Goal: Task Accomplishment & Management: Use online tool/utility

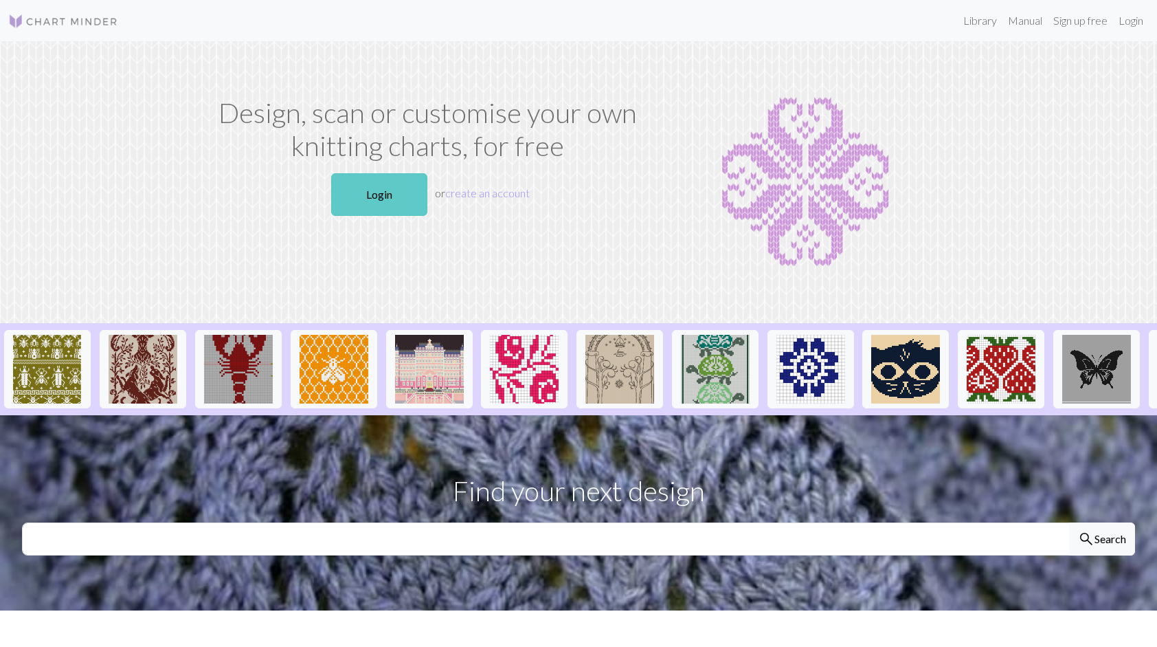
click at [408, 199] on link "Login" at bounding box center [379, 194] width 96 height 43
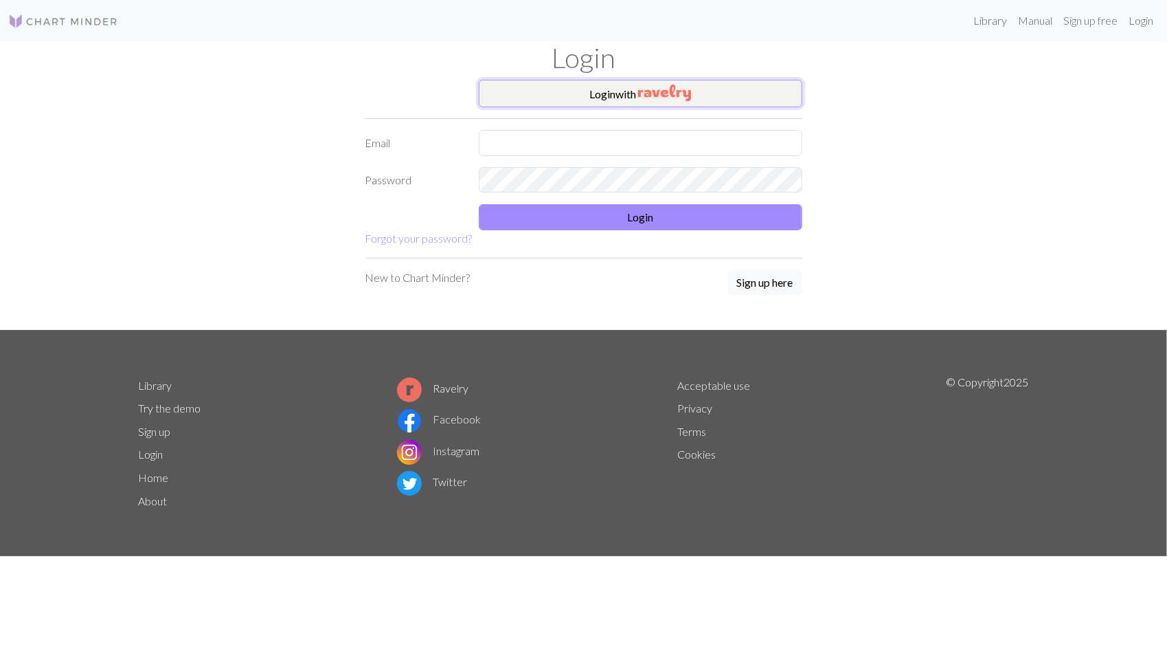
click at [535, 89] on button "Login with" at bounding box center [641, 93] width 324 height 27
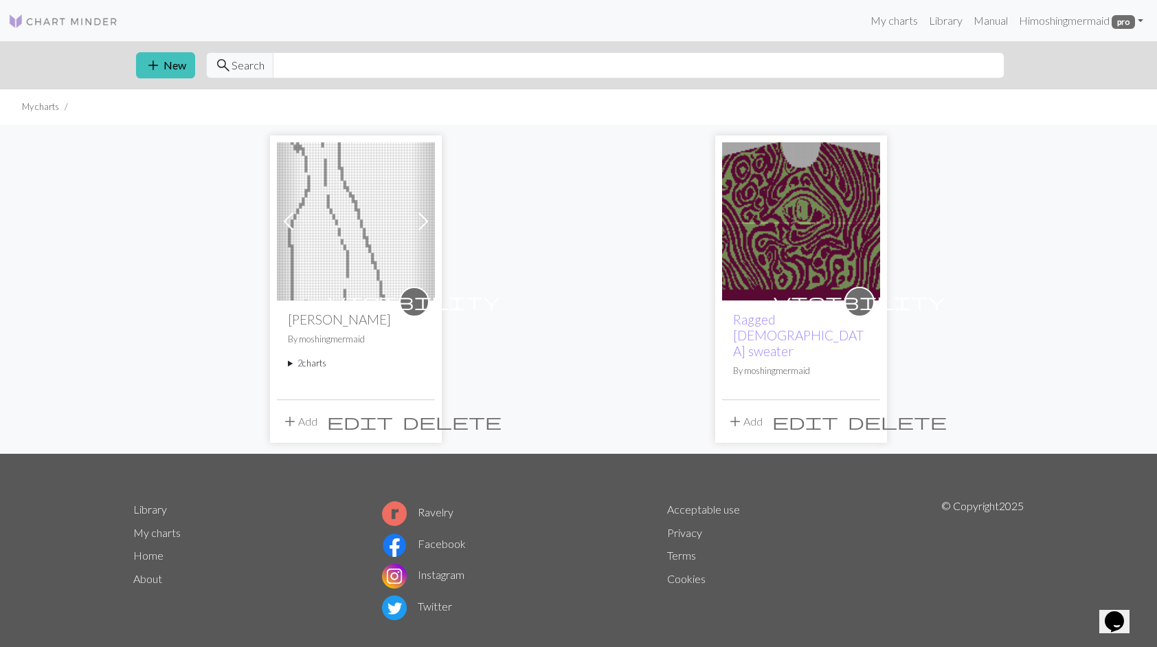
click at [427, 222] on span at bounding box center [423, 221] width 22 height 22
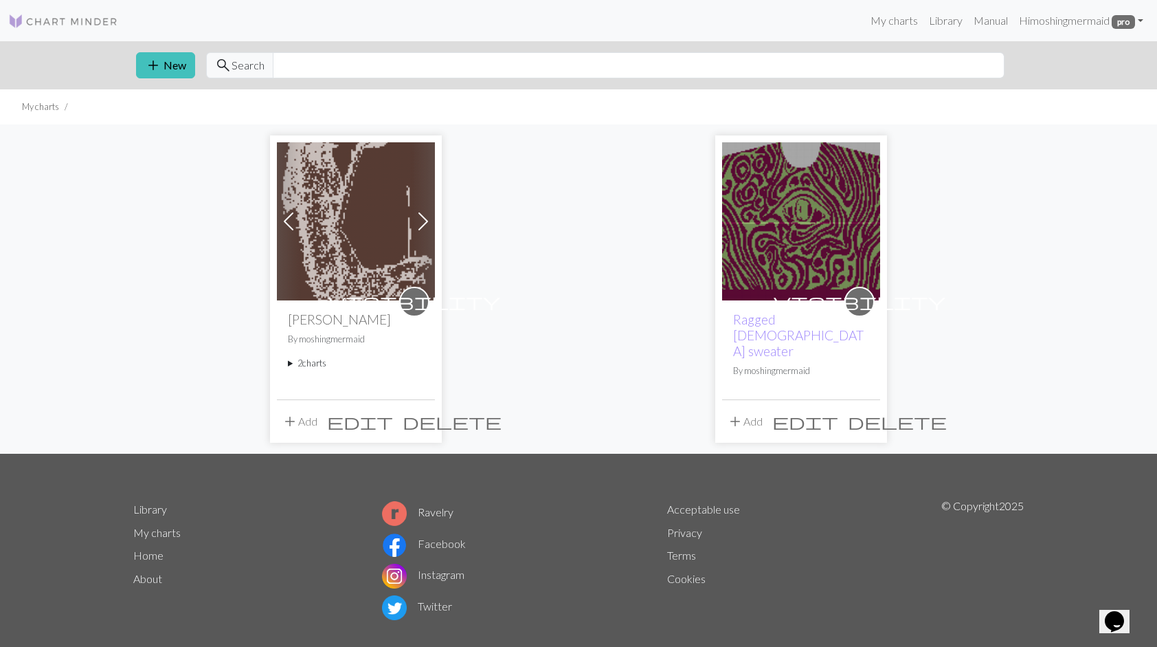
click at [340, 228] on img at bounding box center [356, 221] width 158 height 158
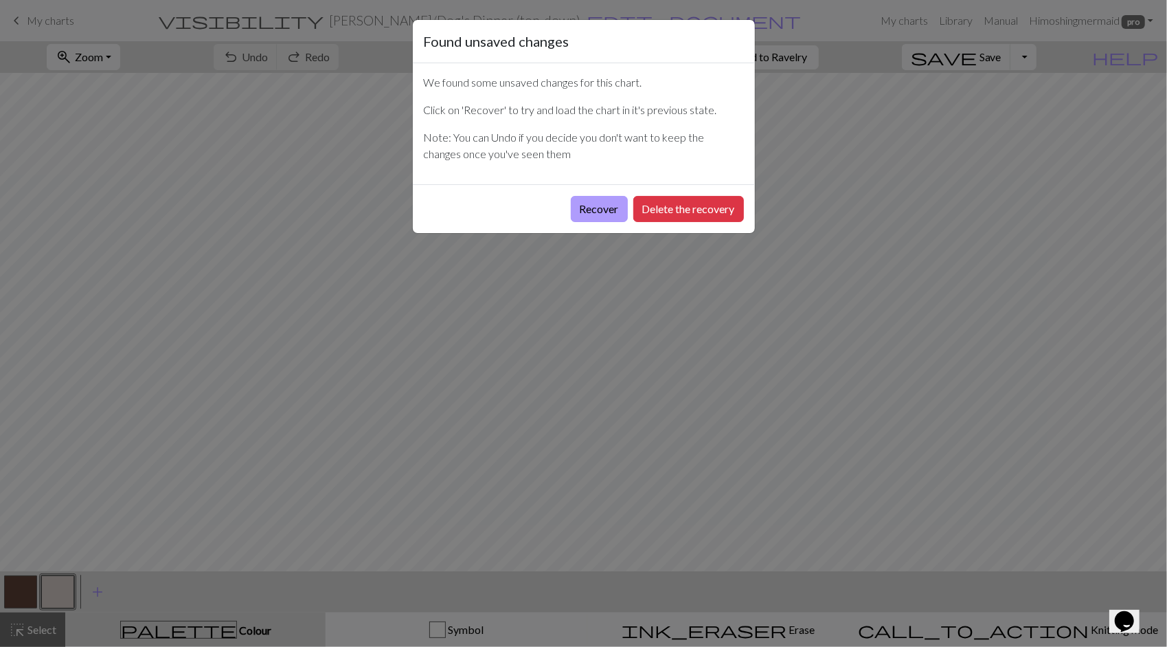
click at [600, 209] on button "Recover" at bounding box center [599, 209] width 57 height 26
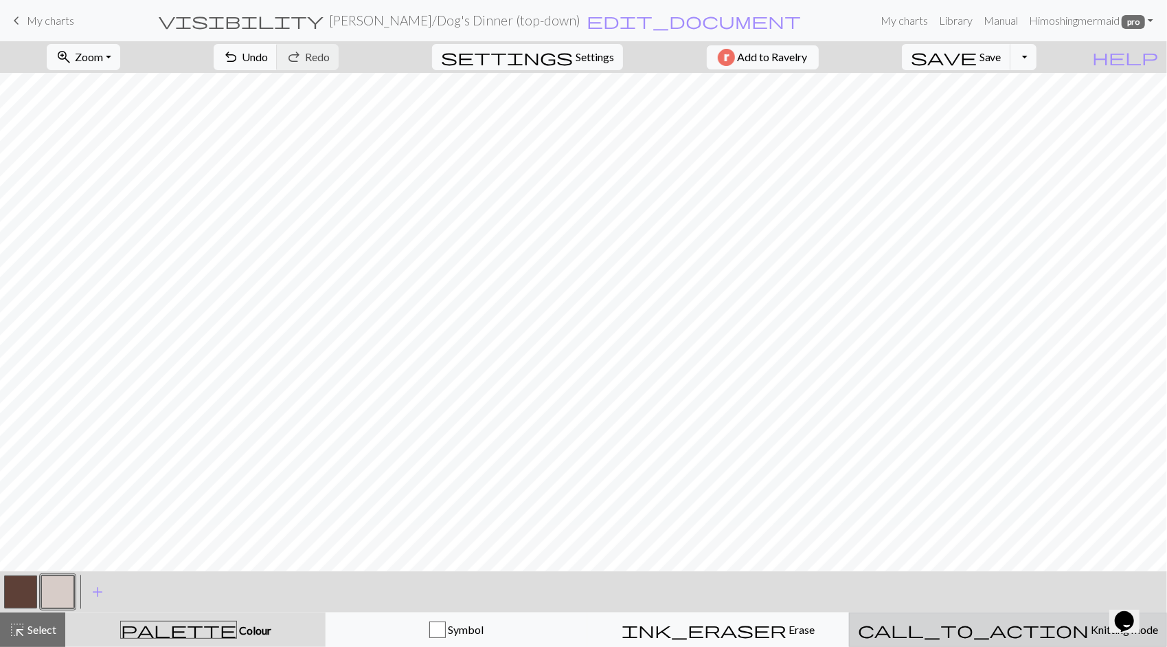
click at [1089, 629] on span "Knitting mode" at bounding box center [1123, 628] width 69 height 13
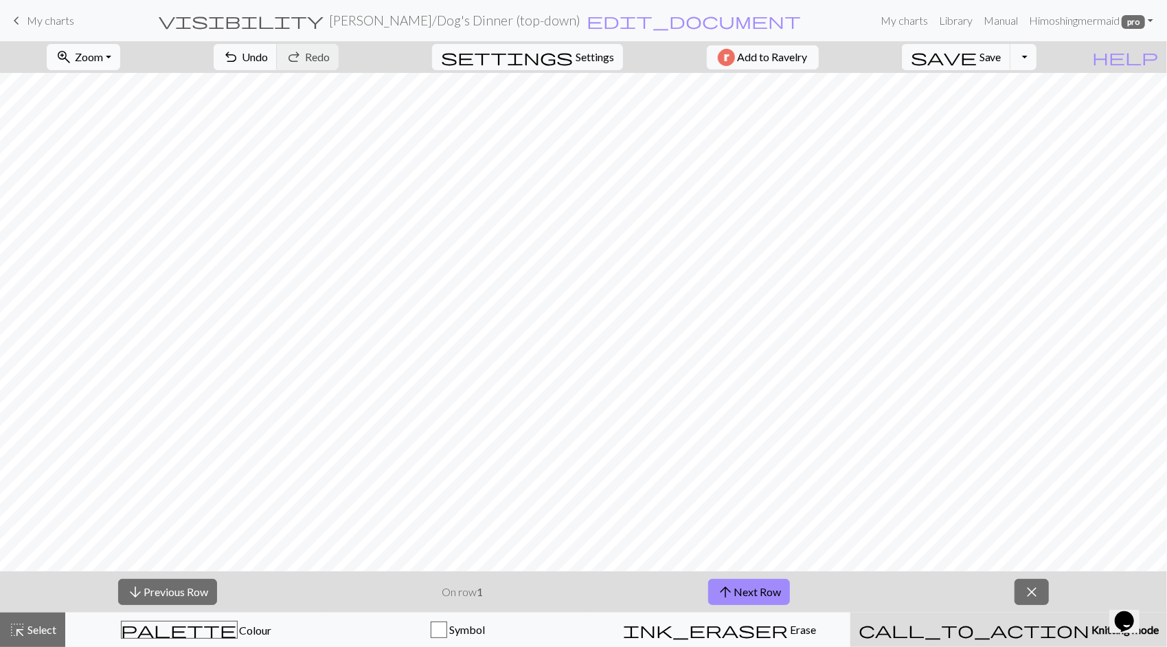
click at [100, 56] on span "Zoom" at bounding box center [89, 56] width 28 height 13
click at [106, 85] on button "Fit all" at bounding box center [101, 87] width 109 height 22
click at [268, 51] on span "Undo" at bounding box center [255, 56] width 26 height 13
click at [1090, 622] on span "Knitting mode" at bounding box center [1124, 628] width 69 height 13
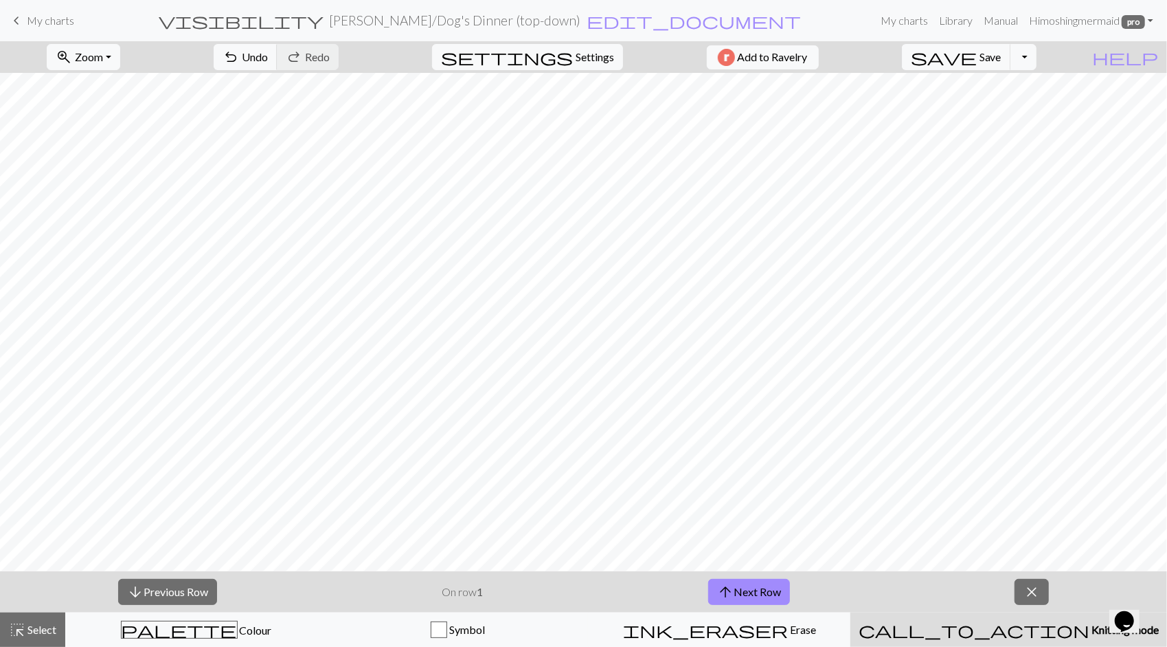
click at [1, 19] on div "keyboard_arrow_left My charts visibility [PERSON_NAME] / Dog's Dinner (top-down…" at bounding box center [583, 20] width 1167 height 27
click at [16, 22] on span "keyboard_arrow_left" at bounding box center [16, 20] width 16 height 19
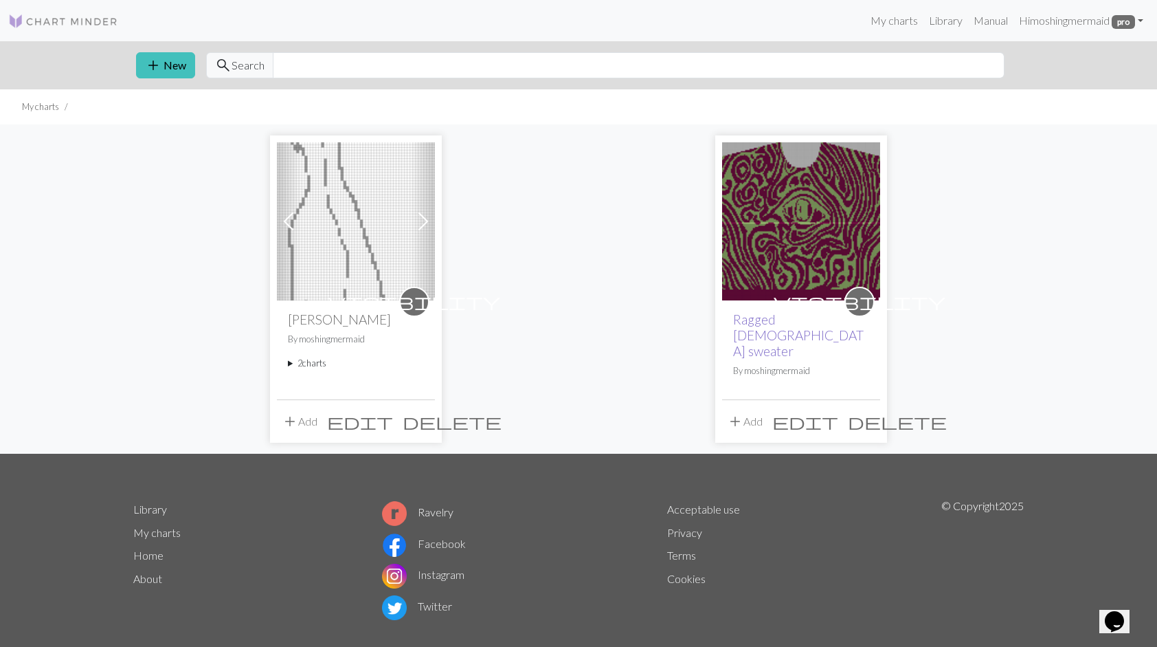
click at [774, 320] on link "Ragged [DEMOGRAPHIC_DATA] sweater" at bounding box center [798, 334] width 131 height 47
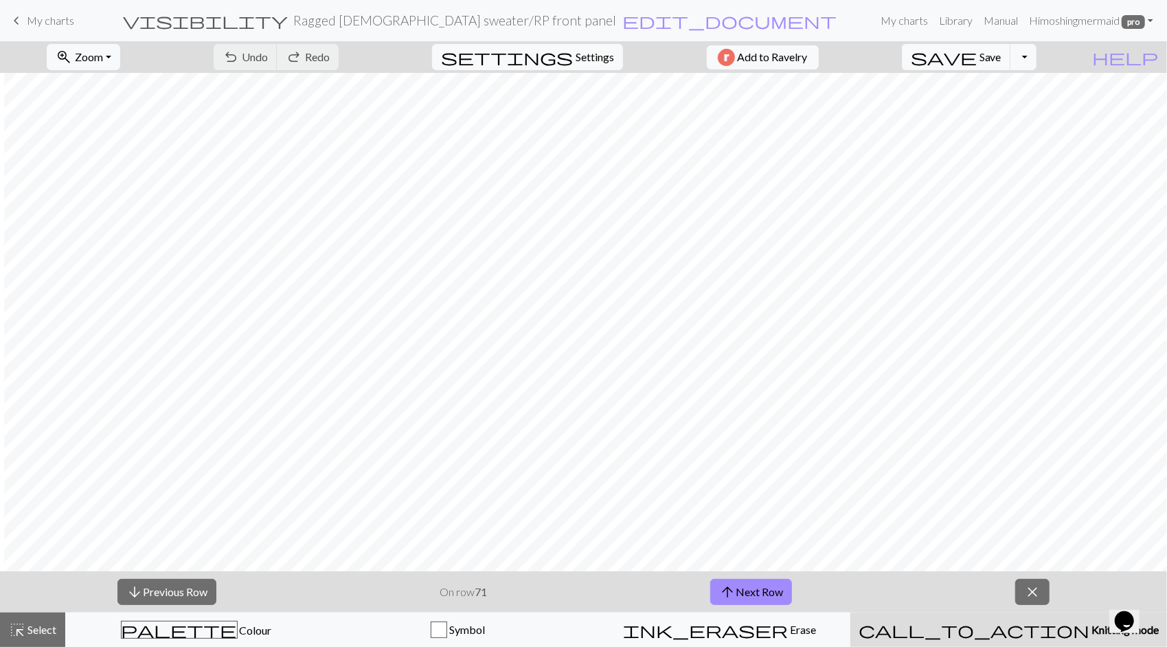
scroll to position [893, 1626]
drag, startPoint x: 451, startPoint y: 565, endPoint x: 17, endPoint y: 23, distance: 694.1
click at [739, 590] on button "arrow_upward Next Row" at bounding box center [751, 591] width 82 height 26
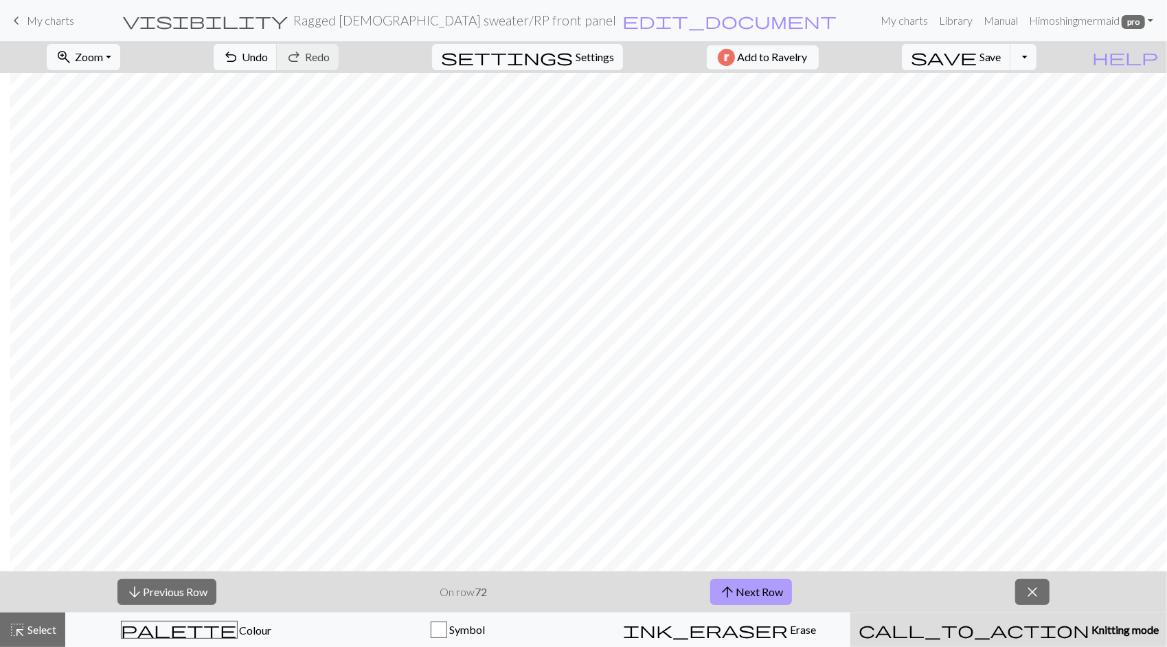
click at [765, 585] on button "arrow_upward Next Row" at bounding box center [751, 591] width 82 height 26
click at [1004, 54] on button "save Save Save" at bounding box center [956, 57] width 109 height 26
click at [856, 591] on div "arrow_downward Previous Row On row 73 arrow_upward Next Row close" at bounding box center [583, 591] width 1167 height 41
click at [1002, 55] on span "Save" at bounding box center [991, 56] width 22 height 13
